Goal: Use online tool/utility

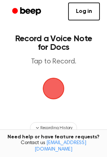
click at [45, 85] on span "button" at bounding box center [54, 88] width 20 height 20
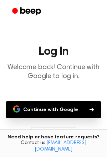
click at [51, 107] on button "Continue with Google" at bounding box center [53, 109] width 95 height 17
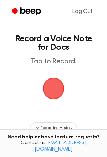
click at [56, 84] on span "button" at bounding box center [54, 89] width 22 height 22
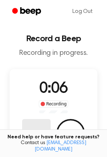
click at [40, 129] on button "Delete" at bounding box center [36, 133] width 29 height 29
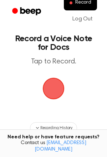
click at [53, 87] on span "button" at bounding box center [54, 88] width 20 height 20
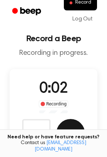
click at [68, 125] on button "Save" at bounding box center [71, 133] width 29 height 29
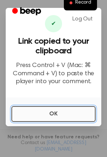
click at [55, 116] on button "OK" at bounding box center [53, 114] width 85 height 16
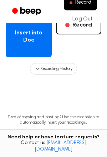
scroll to position [158, 0]
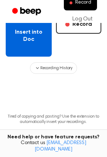
click at [31, 48] on button "Insert into Doc" at bounding box center [29, 36] width 46 height 42
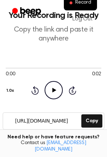
scroll to position [0, 0]
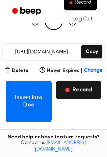
click at [86, 84] on button "Record" at bounding box center [79, 90] width 46 height 19
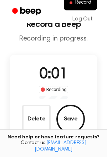
scroll to position [15, 0]
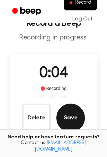
click at [76, 118] on button "Save" at bounding box center [71, 118] width 29 height 29
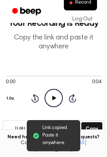
click at [50, 99] on icon "Play Audio" at bounding box center [54, 98] width 18 height 18
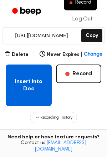
scroll to position [107, 0]
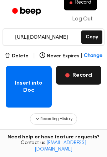
click at [78, 75] on button "Record" at bounding box center [79, 75] width 46 height 19
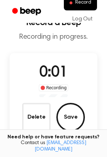
scroll to position [17, 0]
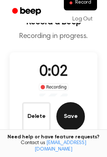
click at [71, 112] on button "Save" at bounding box center [71, 116] width 29 height 29
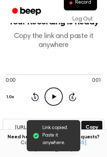
click at [54, 97] on icon at bounding box center [54, 96] width 4 height 5
click at [54, 97] on icon at bounding box center [53, 96] width 3 height 5
click at [54, 97] on icon at bounding box center [54, 96] width 4 height 5
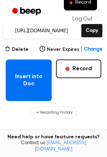
scroll to position [115, 0]
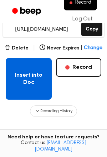
click at [21, 74] on button "Insert into Doc" at bounding box center [29, 79] width 46 height 42
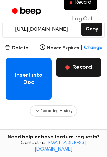
click at [70, 67] on span "button" at bounding box center [68, 67] width 4 height 4
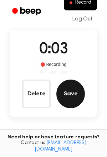
click at [77, 89] on button "Save" at bounding box center [71, 94] width 29 height 29
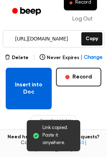
scroll to position [109, 0]
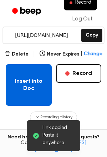
click at [33, 77] on button "Insert into Doc" at bounding box center [29, 85] width 46 height 42
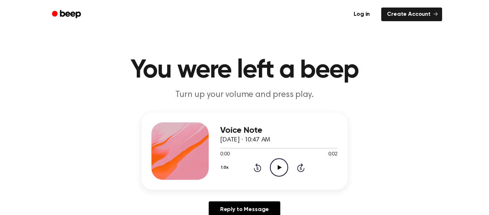
click at [286, 171] on icon "Play Audio" at bounding box center [279, 167] width 18 height 18
click at [272, 165] on icon "Play Audio" at bounding box center [279, 167] width 18 height 18
click at [280, 166] on icon "Play Audio" at bounding box center [279, 167] width 18 height 18
click at [283, 167] on icon "Play Audio" at bounding box center [279, 167] width 18 height 18
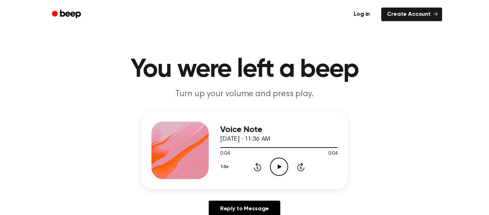
click at [283, 167] on icon "Play Audio" at bounding box center [279, 166] width 18 height 18
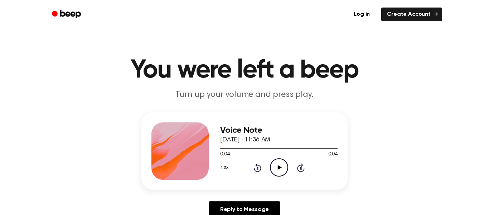
click at [273, 163] on icon "Play Audio" at bounding box center [279, 167] width 18 height 18
click at [154, 150] on div at bounding box center [180, 150] width 57 height 57
click at [277, 167] on icon "Play Audio" at bounding box center [279, 167] width 18 height 18
